Goal: Task Accomplishment & Management: Manage account settings

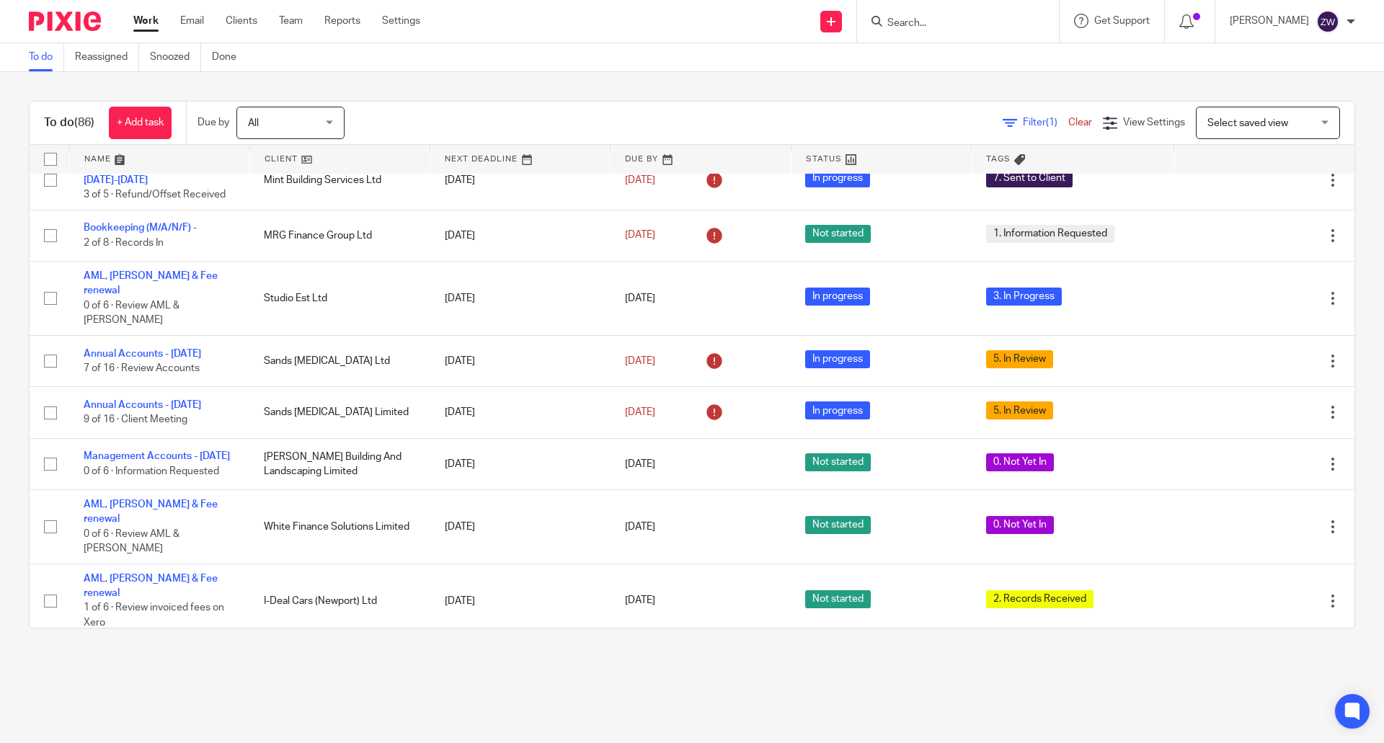
scroll to position [360, 0]
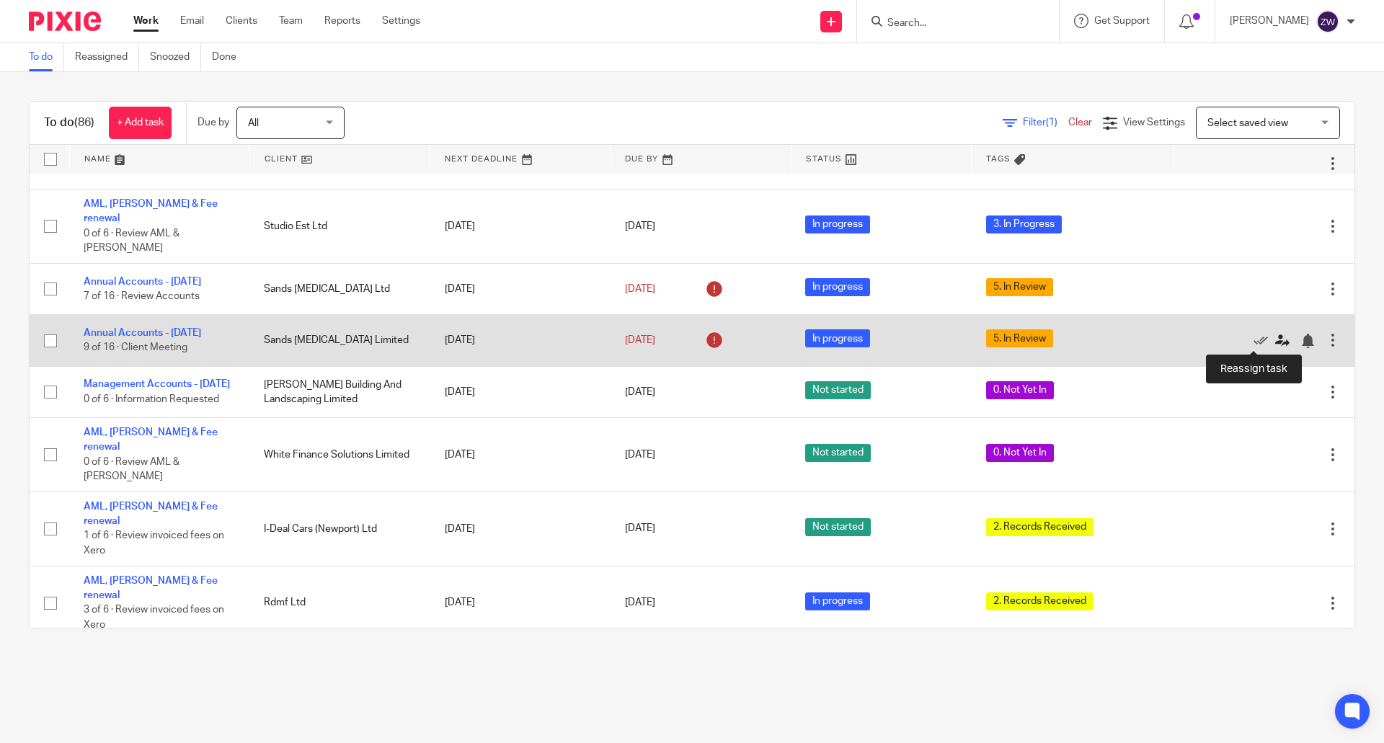
click at [1275, 340] on icon at bounding box center [1282, 341] width 14 height 14
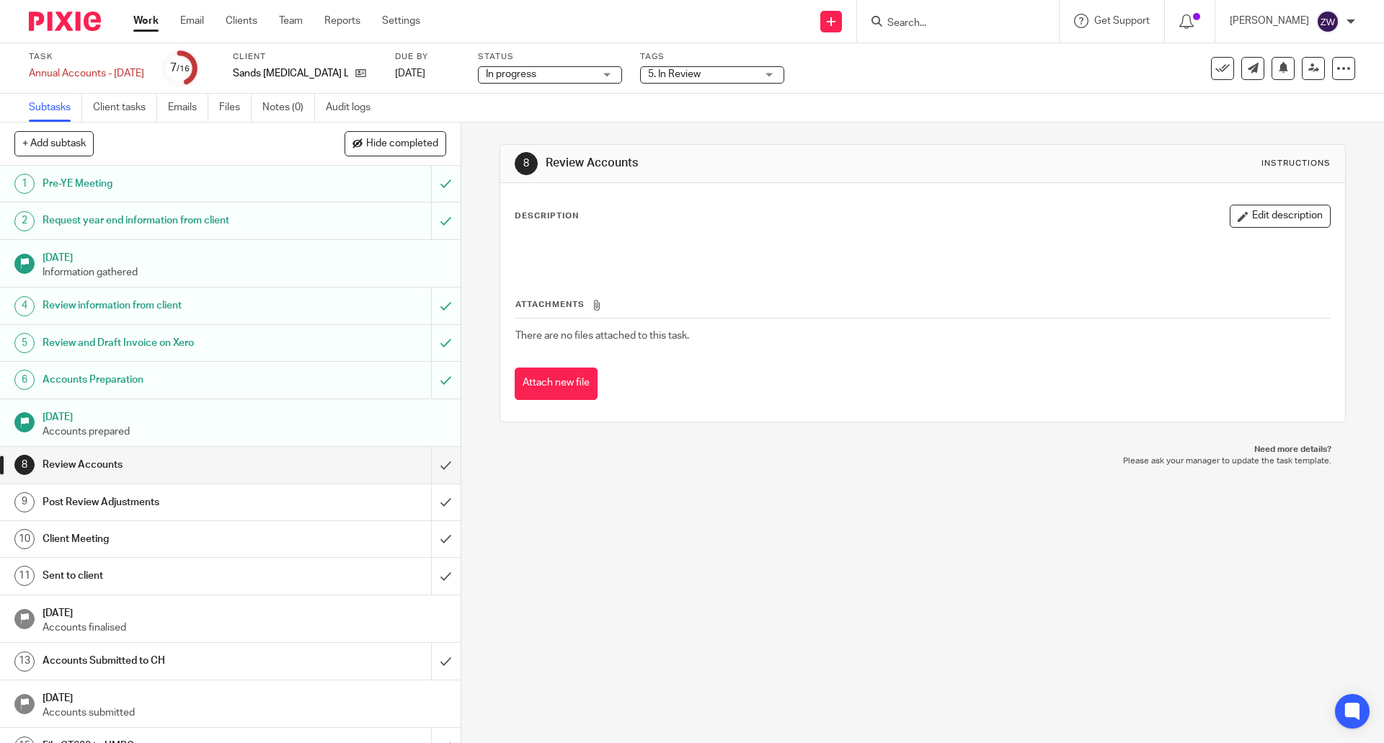
click at [720, 80] on span "5. In Review" at bounding box center [702, 74] width 108 height 15
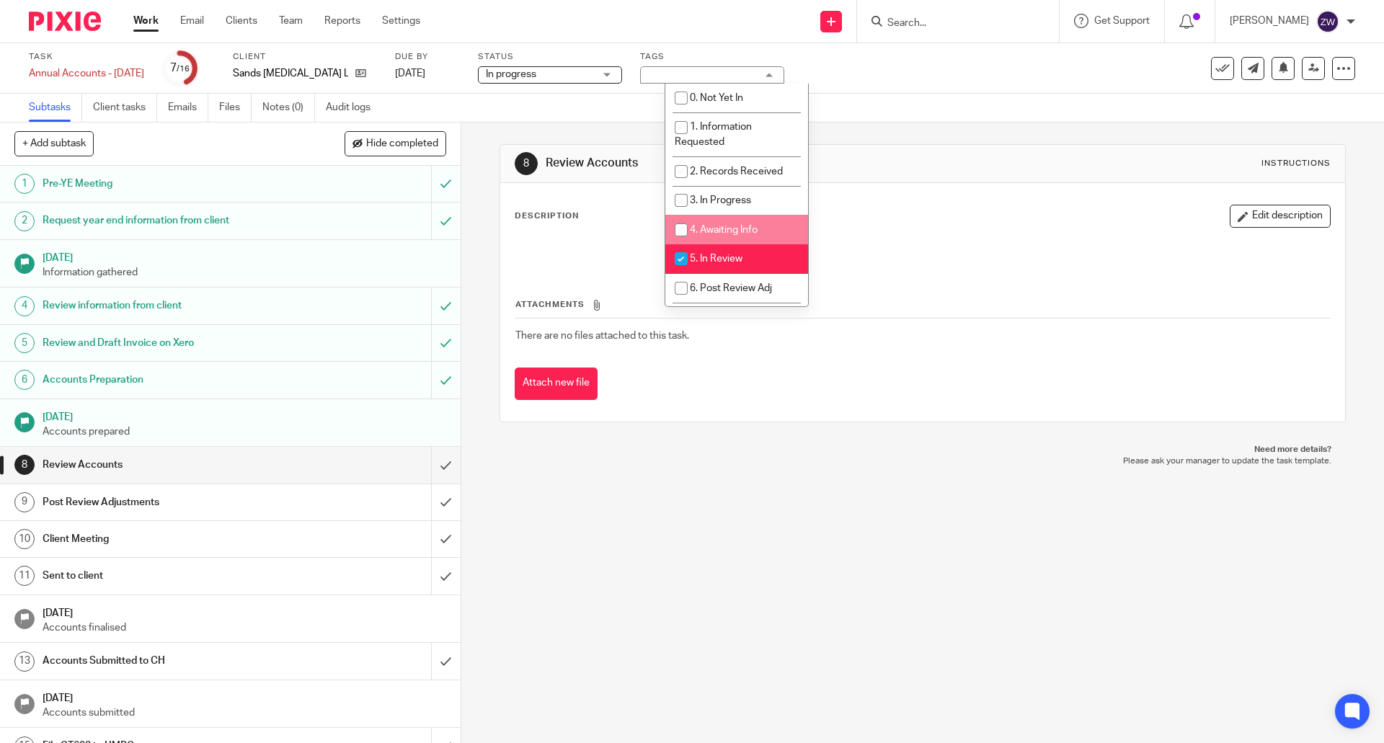
click at [762, 223] on li "4. Awaiting Info" at bounding box center [736, 230] width 143 height 30
checkbox input "true"
click at [884, 136] on div "8 Review Accounts Instructions Description Edit description Attachments There a…" at bounding box center [923, 283] width 846 height 321
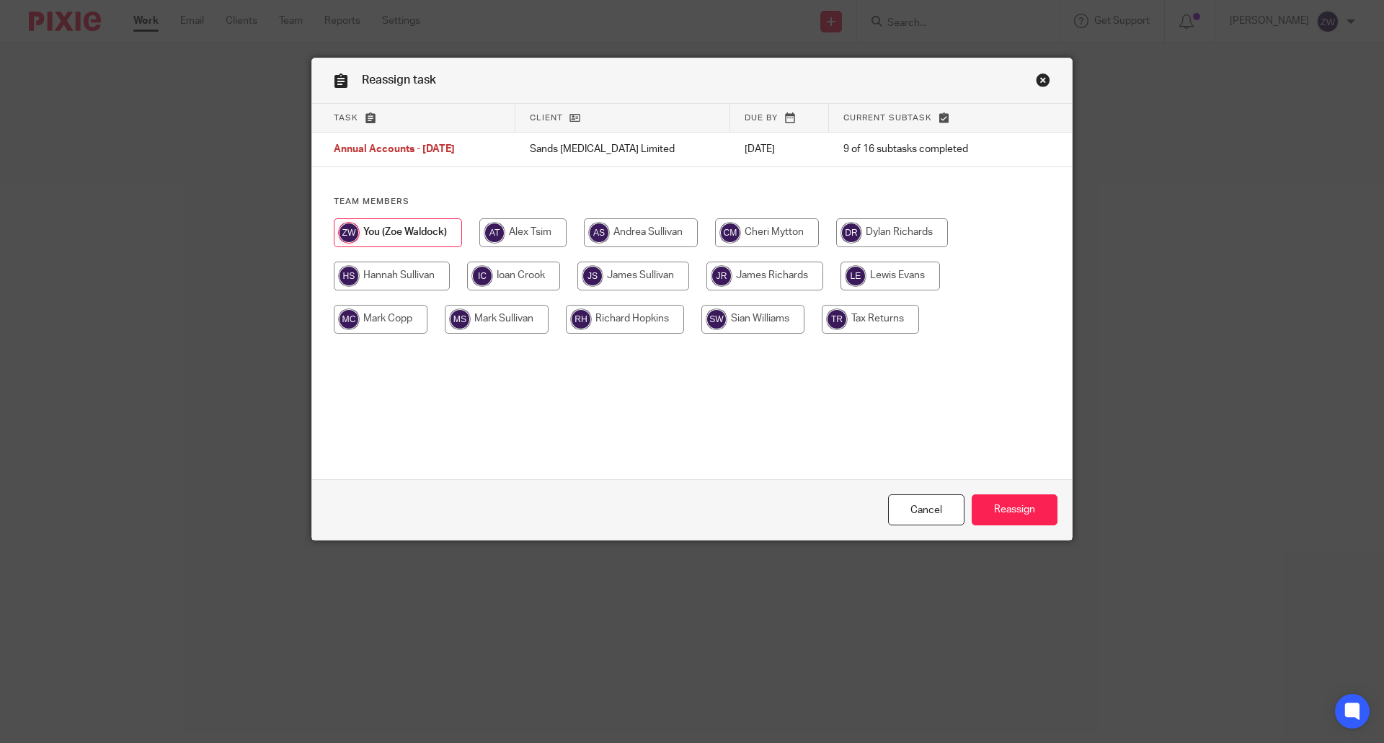
click at [631, 282] on input "radio" at bounding box center [633, 276] width 112 height 29
radio input "true"
click at [1024, 514] on input "Reassign" at bounding box center [1015, 509] width 86 height 31
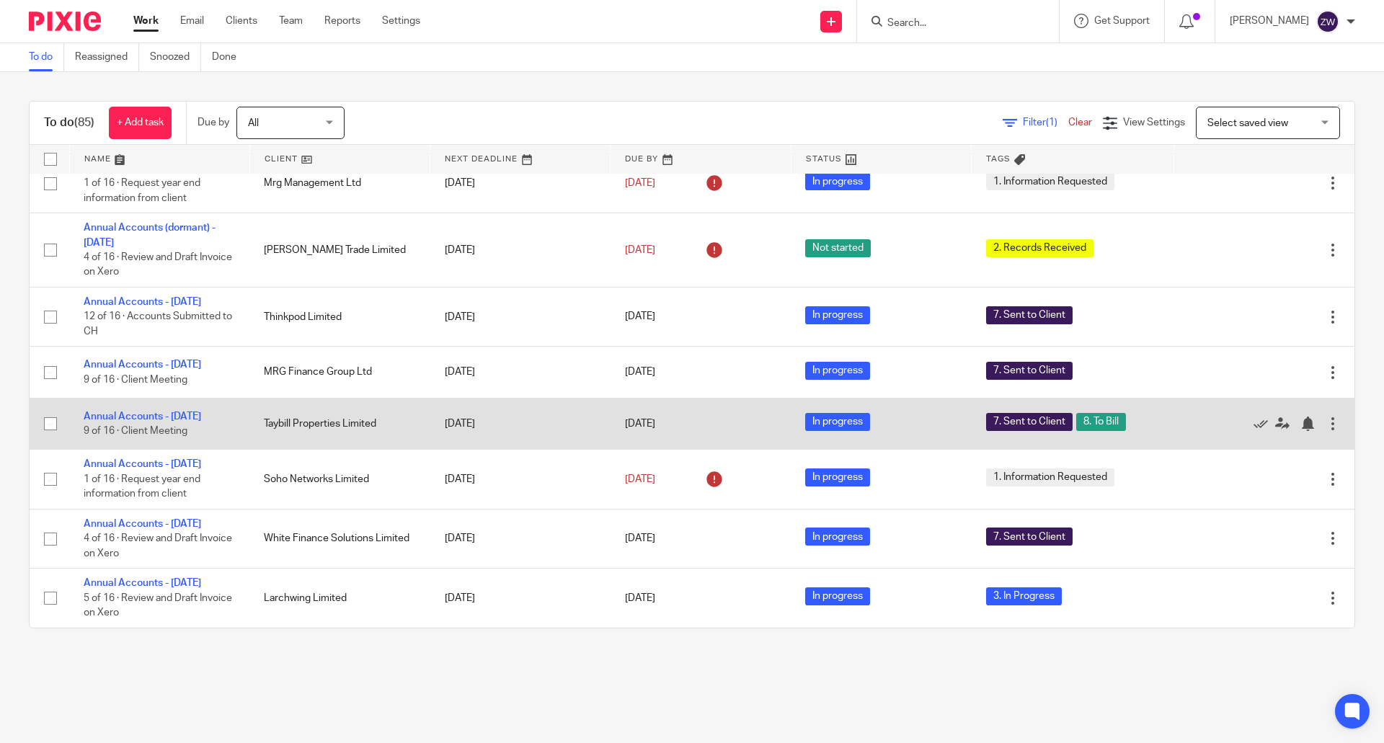
scroll to position [1081, 0]
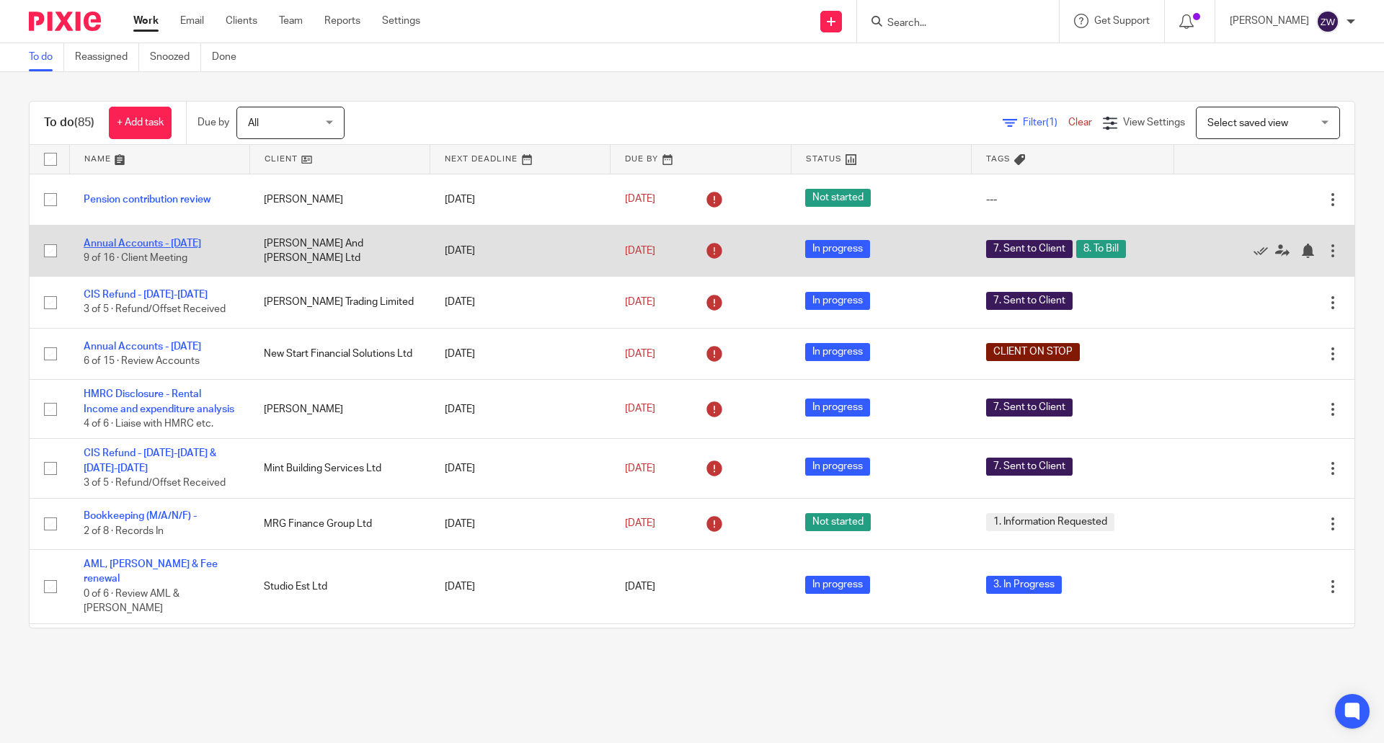
drag, startPoint x: 156, startPoint y: 234, endPoint x: 133, endPoint y: 239, distance: 23.6
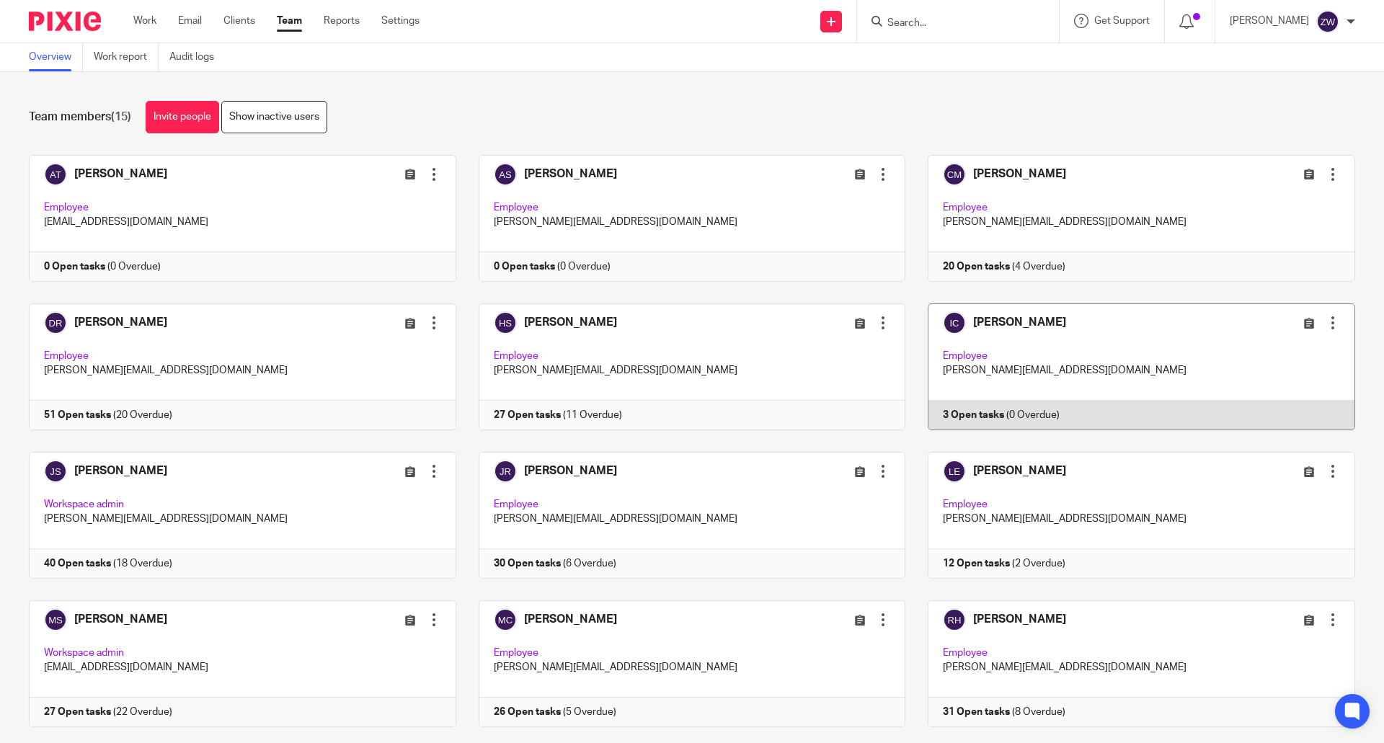
click at [974, 327] on link at bounding box center [1130, 366] width 450 height 127
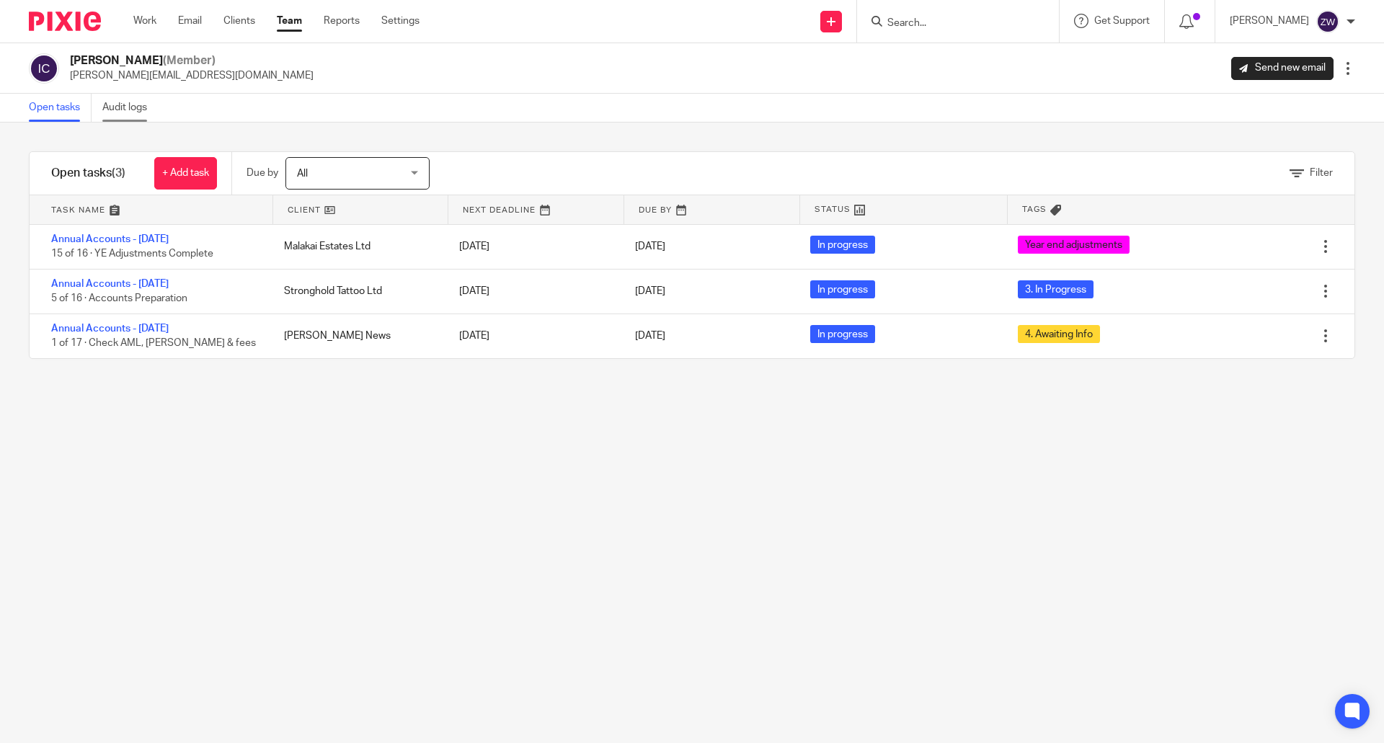
click at [127, 102] on link "Audit logs" at bounding box center [130, 108] width 56 height 28
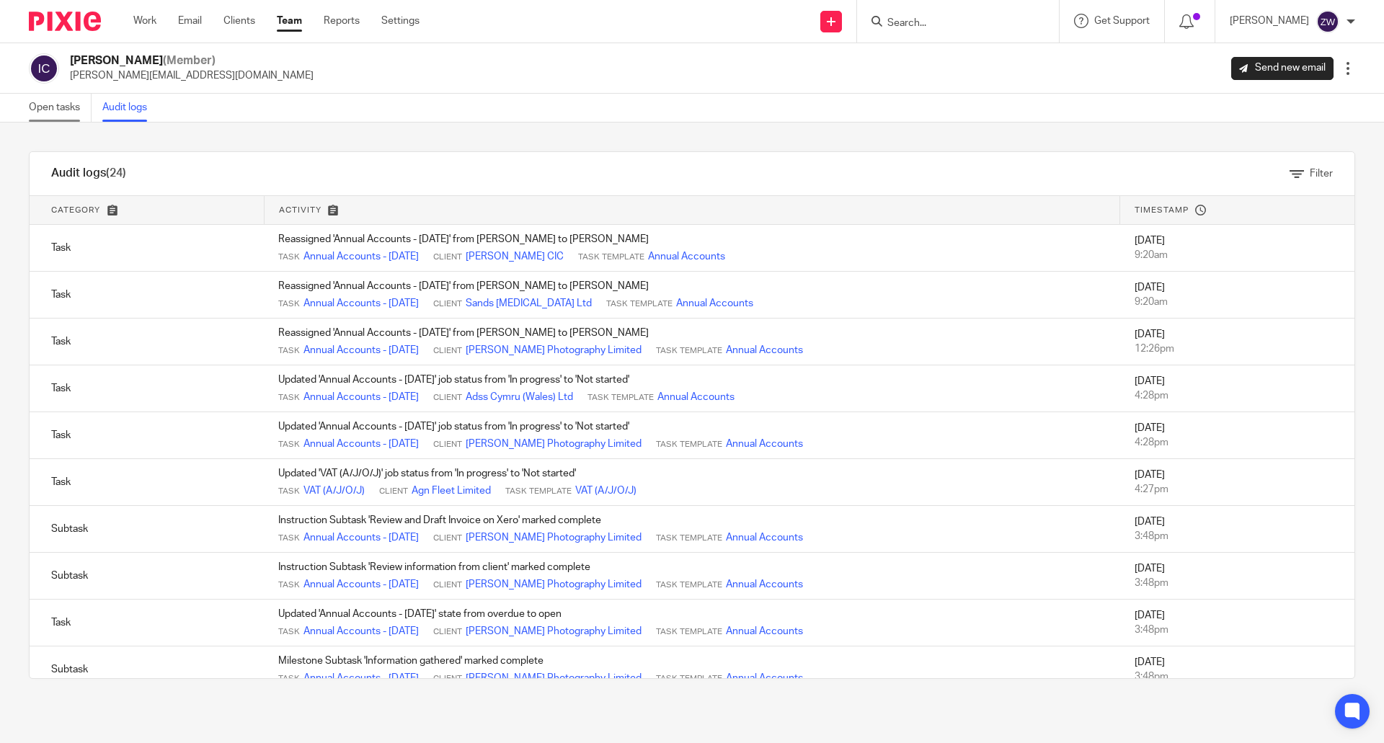
click at [56, 115] on link "Open tasks" at bounding box center [60, 108] width 63 height 28
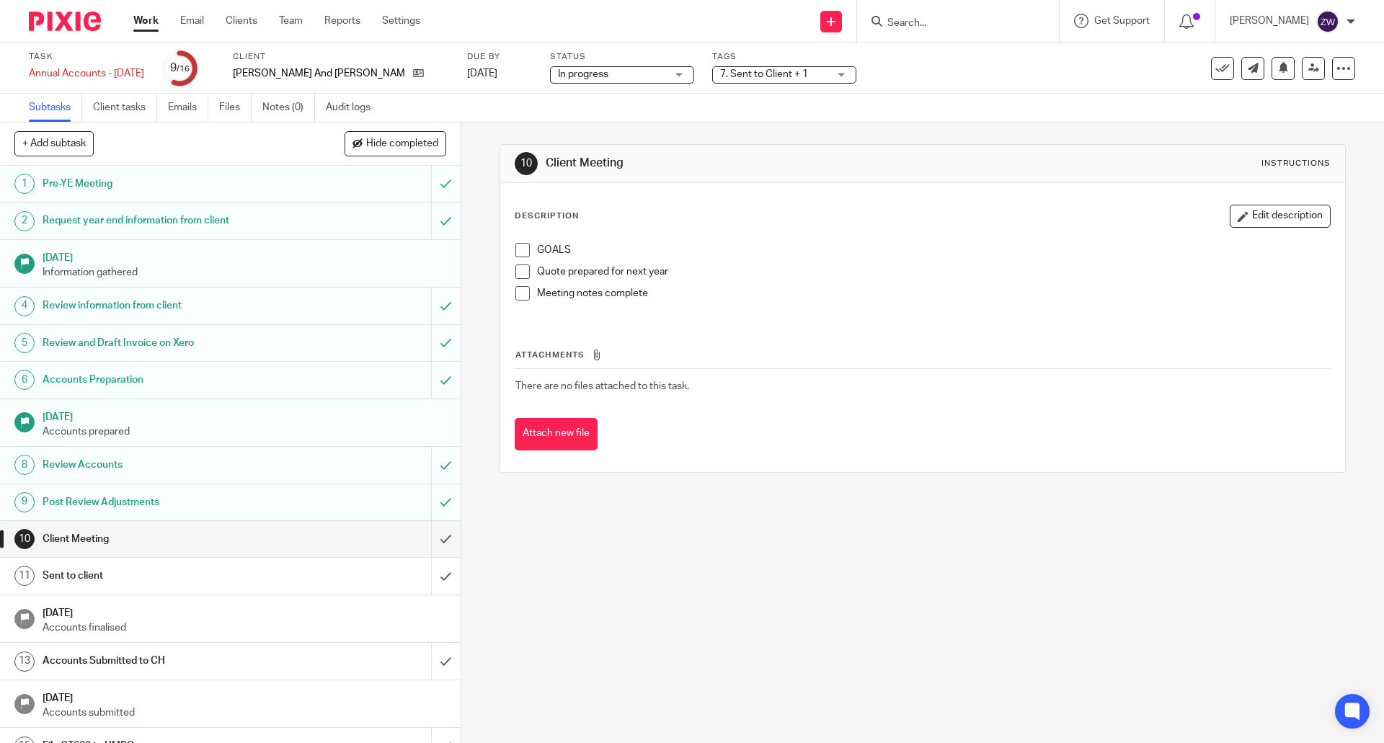
click at [771, 68] on span "7. Sent to Client + 1" at bounding box center [774, 74] width 108 height 15
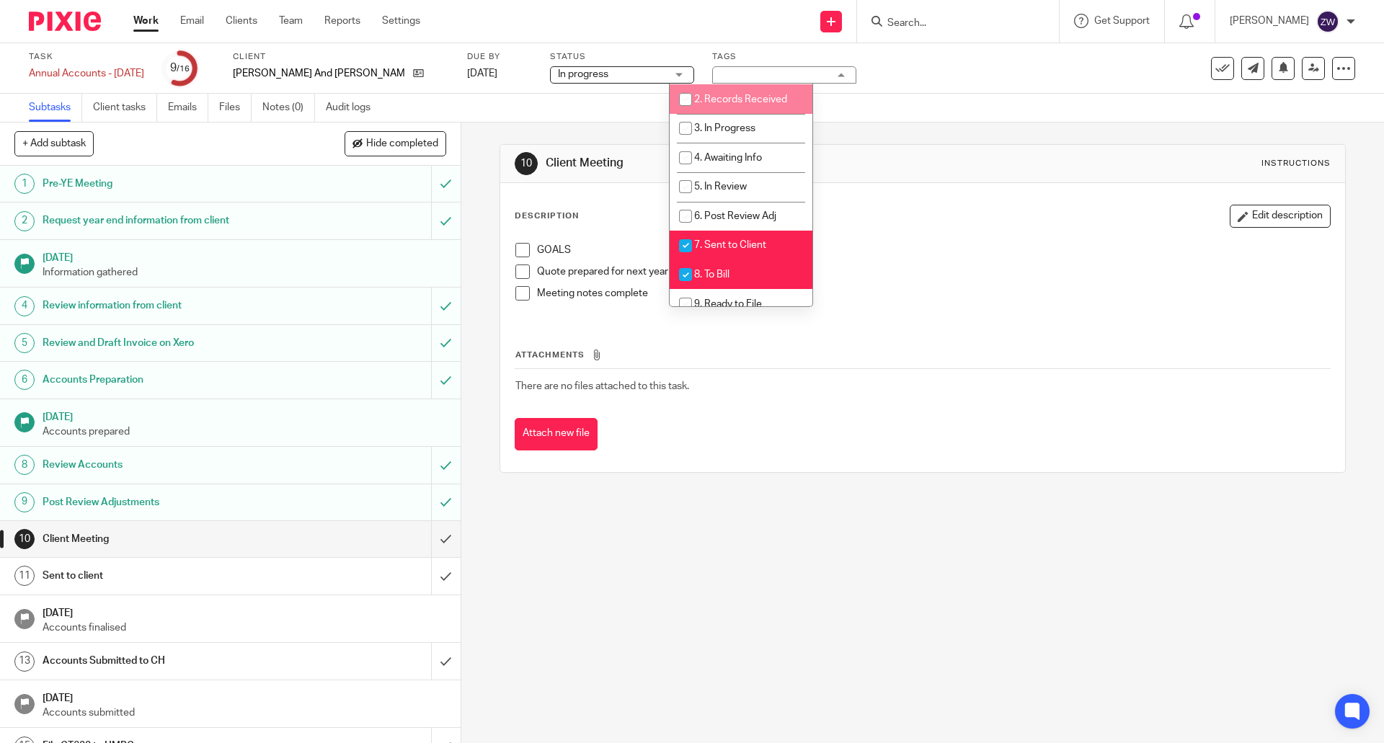
scroll to position [144, 0]
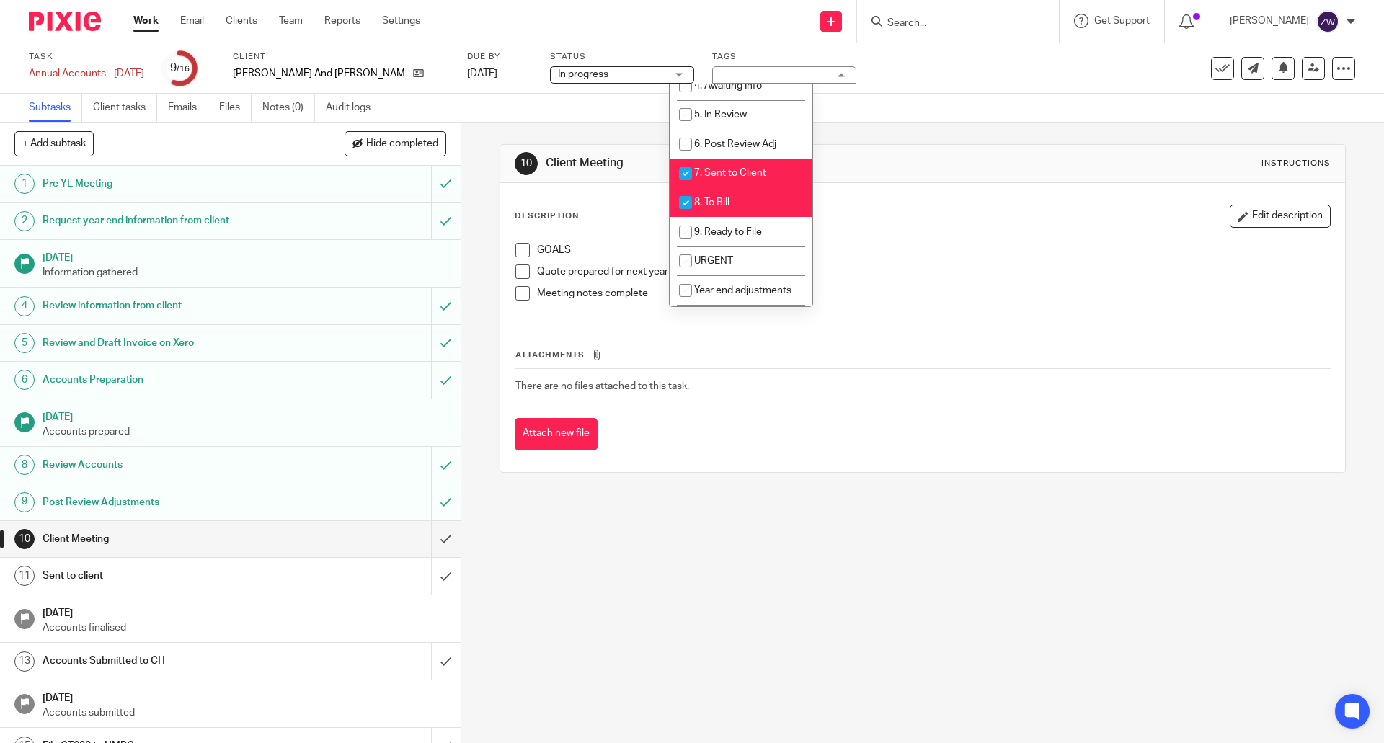
click at [751, 194] on li "8. To Bill" at bounding box center [741, 203] width 143 height 30
checkbox input "false"
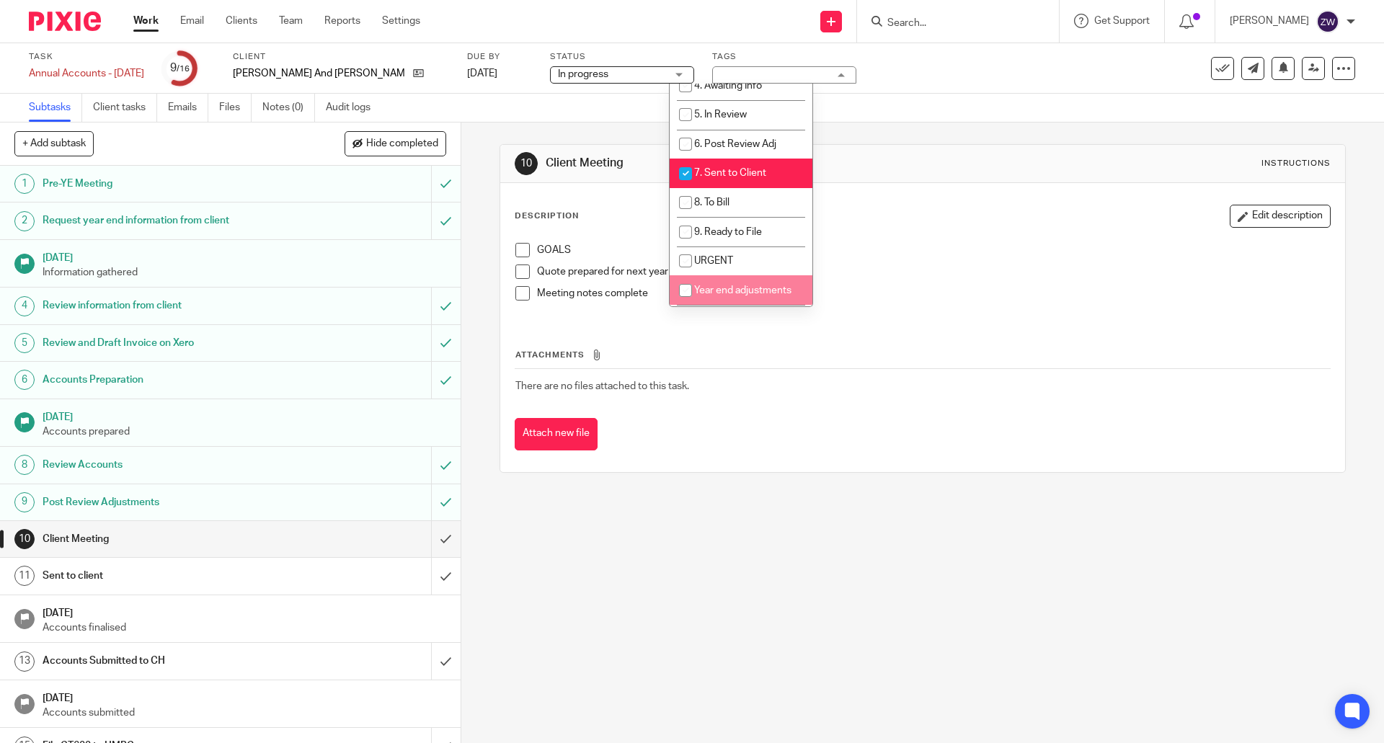
click at [937, 634] on div "10 Client Meeting Instructions Description Edit description GOALS Quote prepare…" at bounding box center [922, 433] width 923 height 621
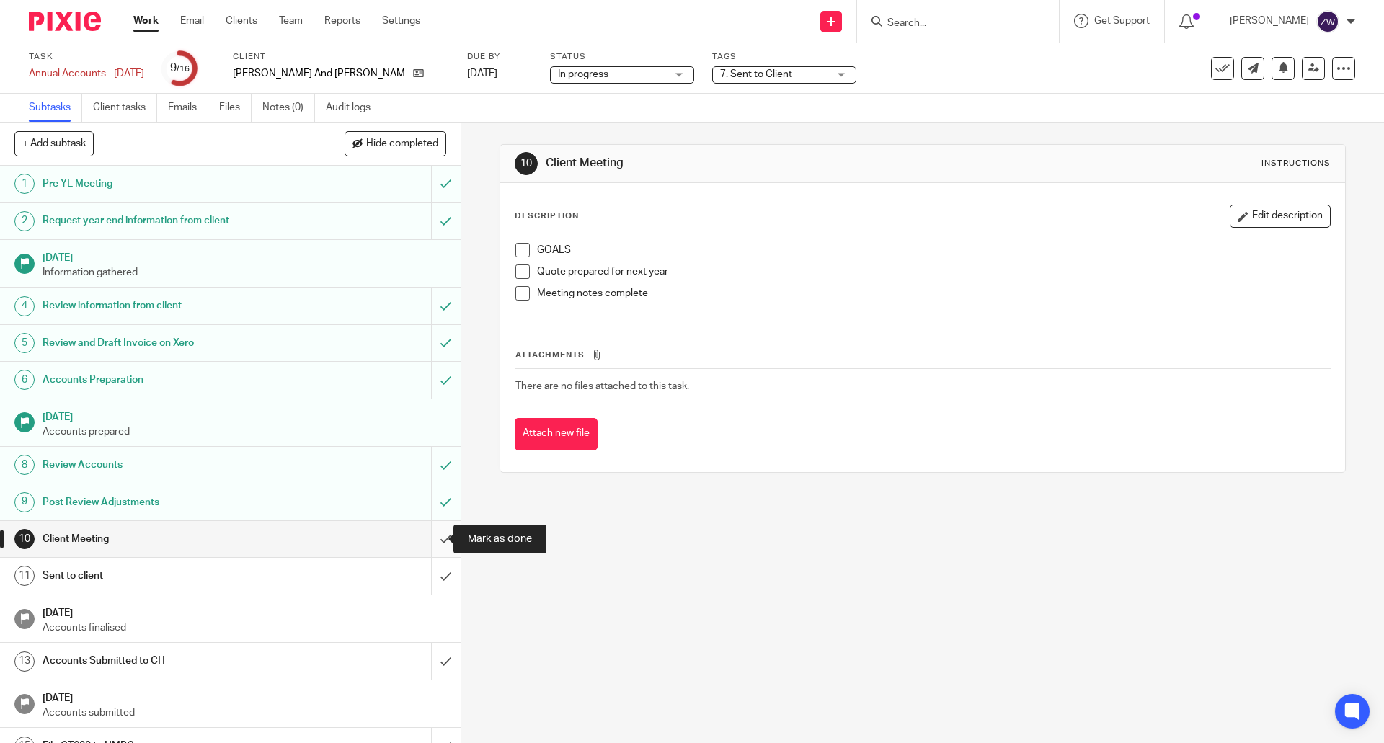
click at [432, 538] on input "submit" at bounding box center [230, 539] width 461 height 36
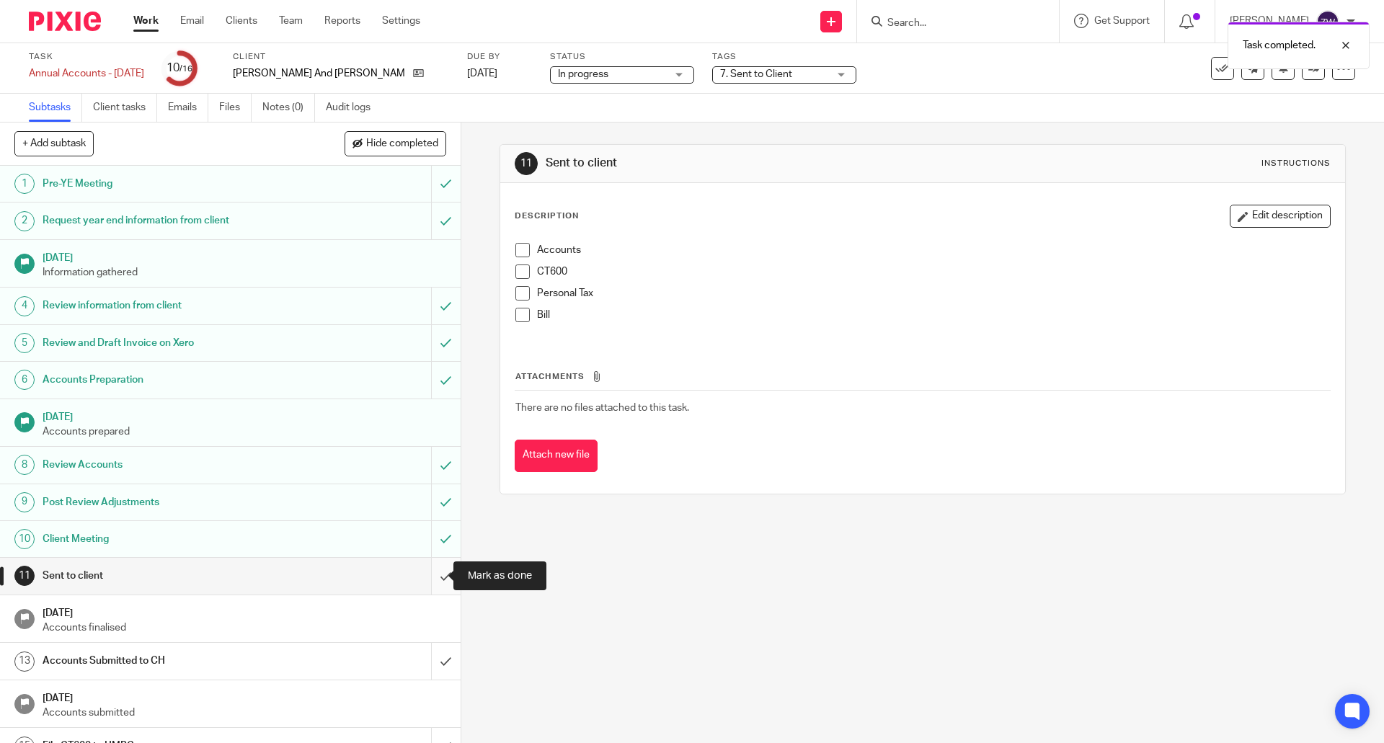
click at [433, 588] on input "submit" at bounding box center [230, 576] width 461 height 36
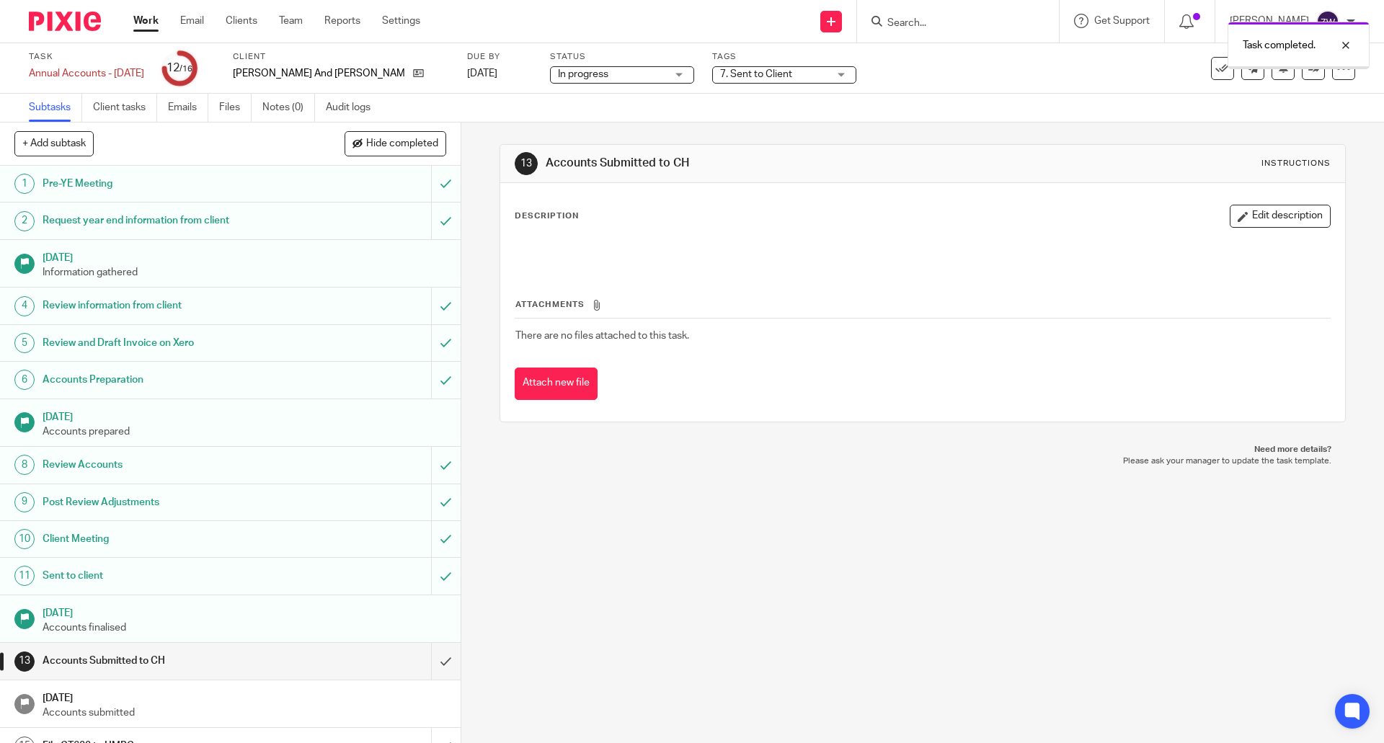
click at [48, 24] on img at bounding box center [65, 21] width 72 height 19
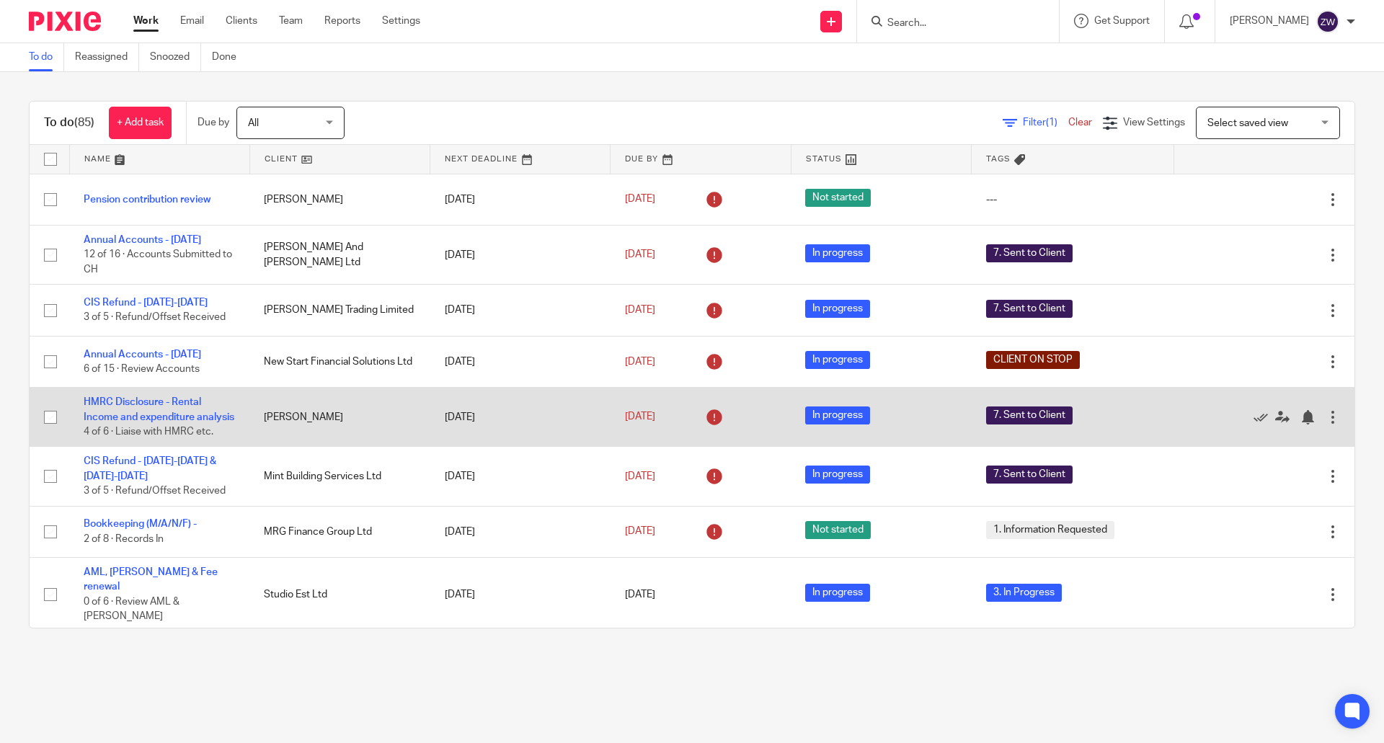
scroll to position [360, 0]
